Goal: Task Accomplishment & Management: Manage account settings

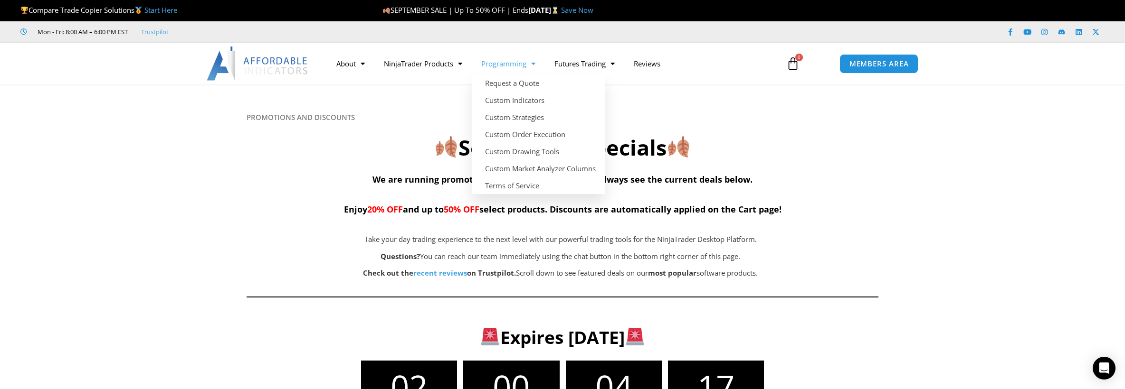
click at [530, 66] on span "Menu" at bounding box center [530, 64] width 9 height 17
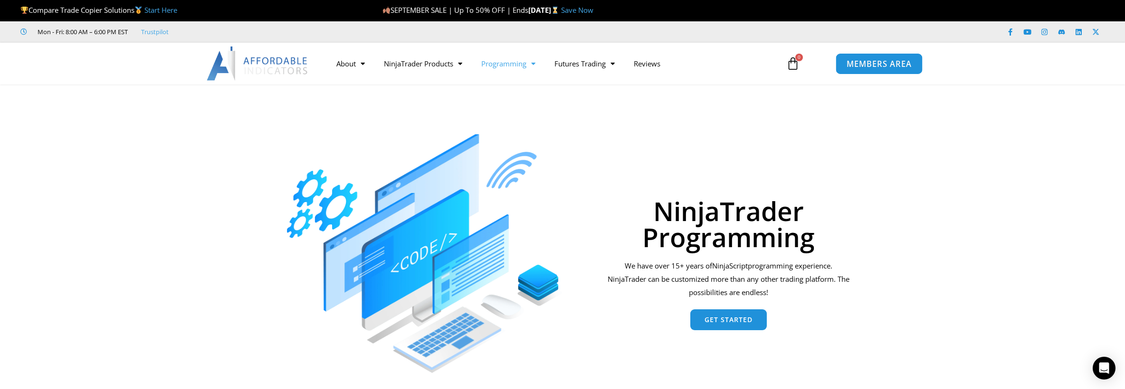
click at [867, 55] on link "MEMBERS AREA" at bounding box center [878, 63] width 87 height 21
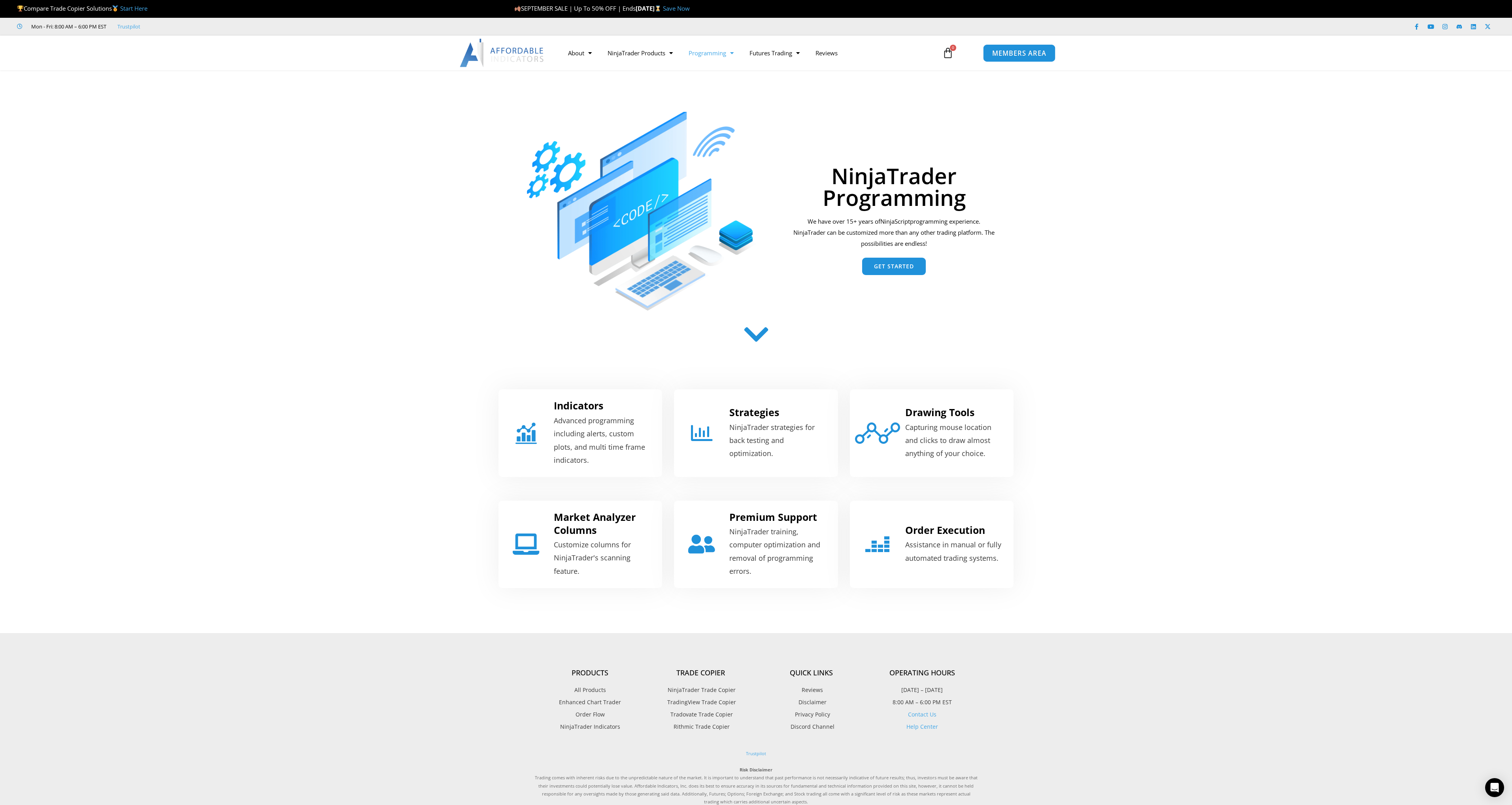
click at [935, 57] on link "MEMBERS AREA" at bounding box center [1019, 52] width 72 height 17
click at [935, 53] on span "MEMBERS AREA" at bounding box center [1019, 53] width 54 height 7
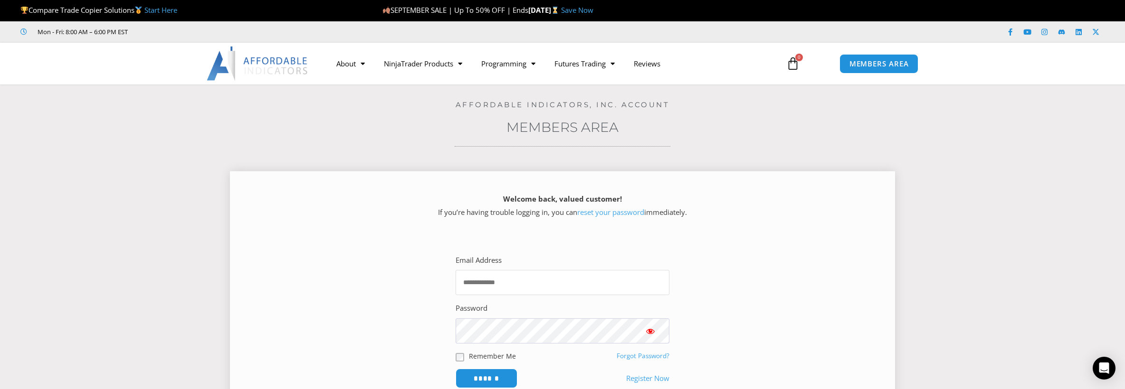
click at [549, 275] on input "Email Address" at bounding box center [562, 282] width 214 height 25
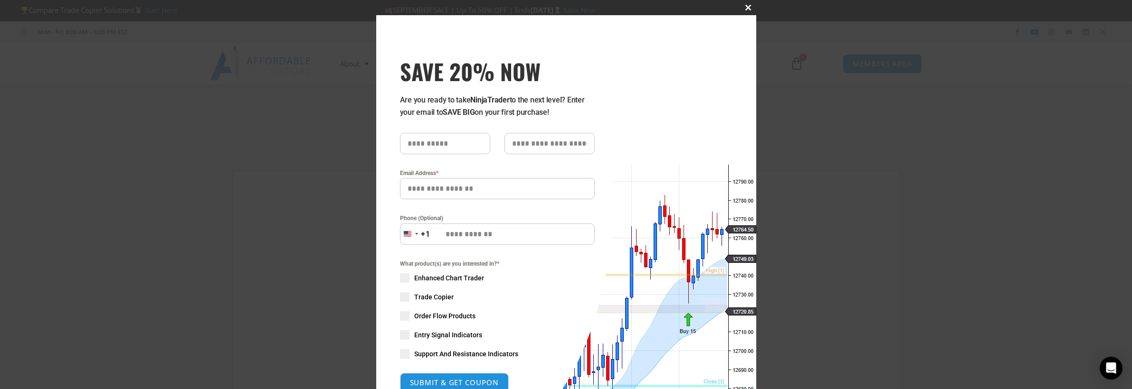
click at [751, 3] on button "Close this module" at bounding box center [748, 7] width 15 height 15
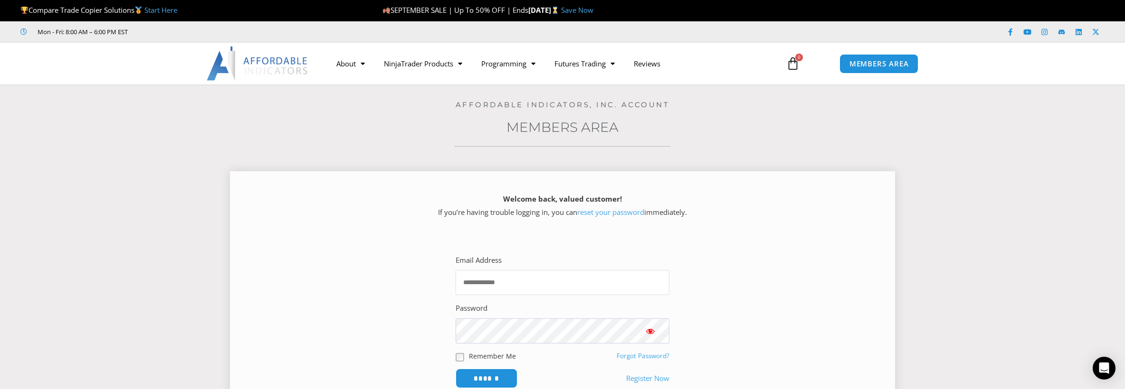
click at [552, 275] on input "Email Address" at bounding box center [562, 282] width 214 height 25
type input "**********"
click at [499, 383] on input "******" at bounding box center [486, 379] width 65 height 20
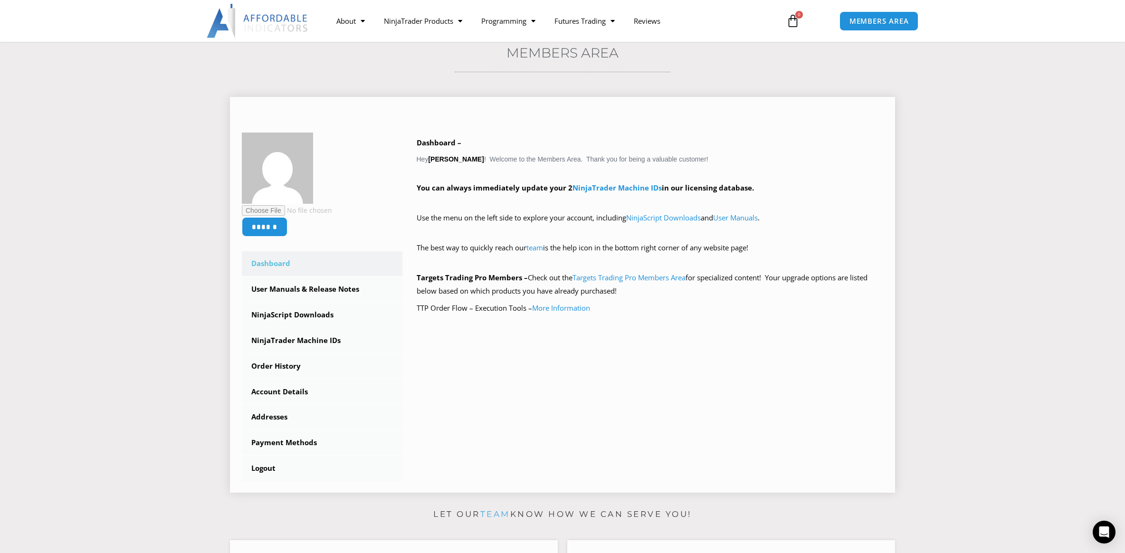
scroll to position [95, 0]
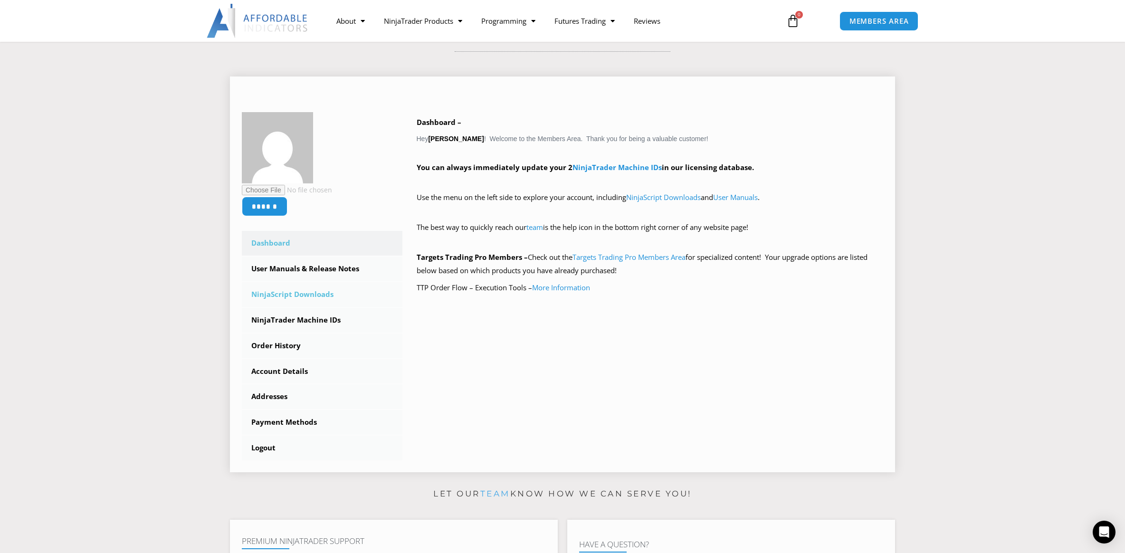
click at [289, 293] on link "NinjaScript Downloads" at bounding box center [322, 294] width 161 height 25
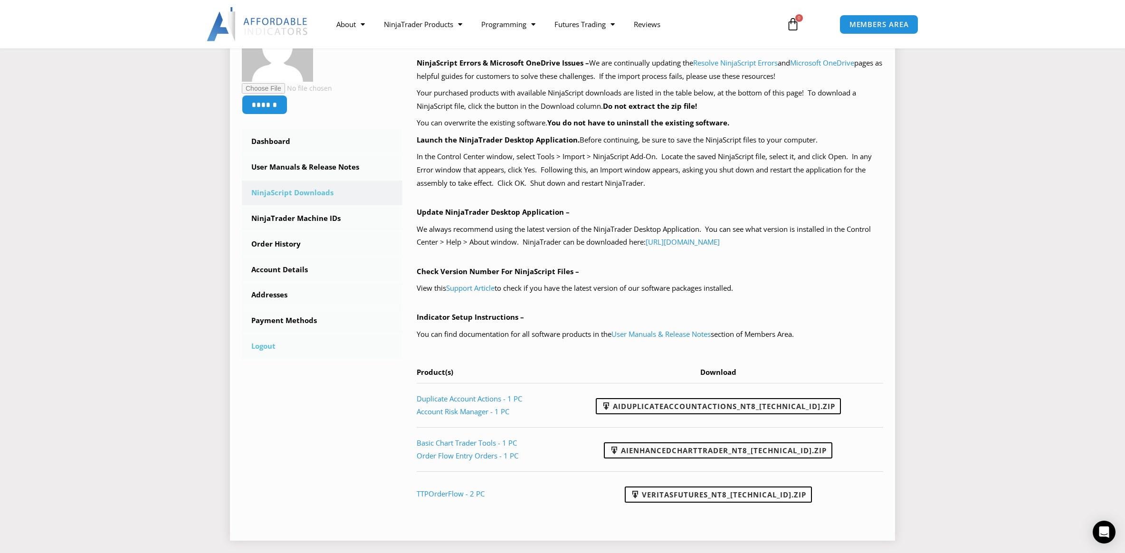
scroll to position [190, 0]
